Goal: Transaction & Acquisition: Purchase product/service

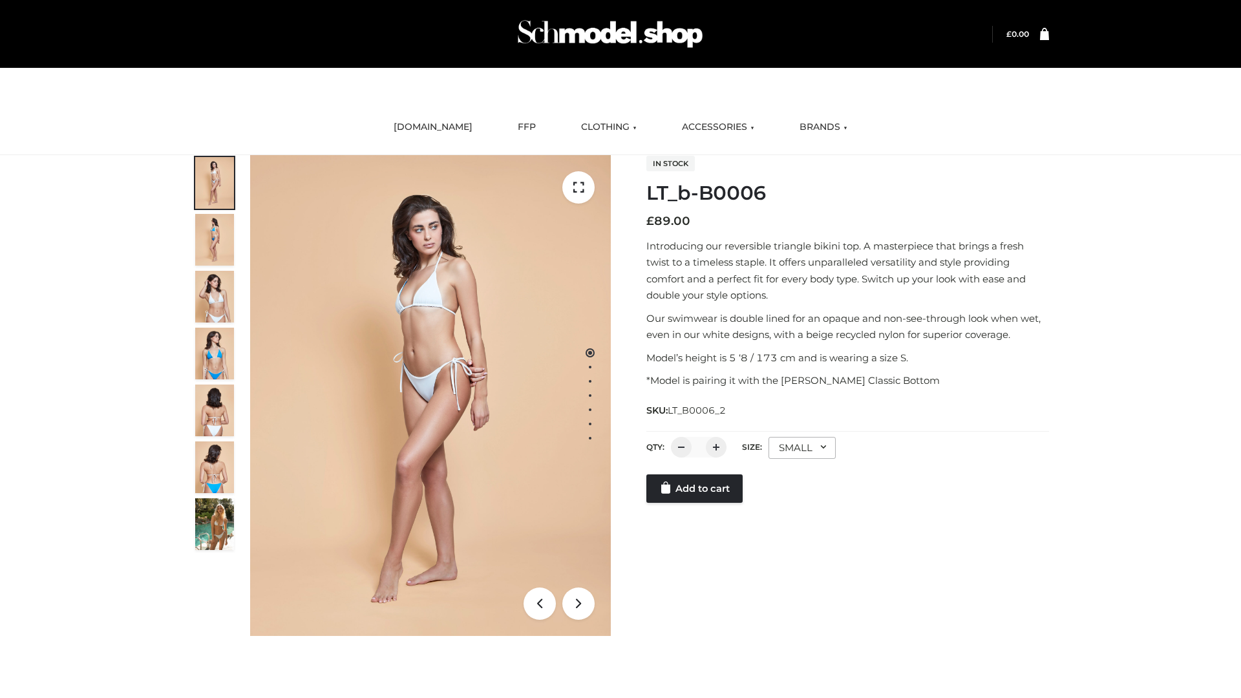
click at [695, 503] on link "Add to cart" at bounding box center [694, 488] width 96 height 28
